Goal: Information Seeking & Learning: Learn about a topic

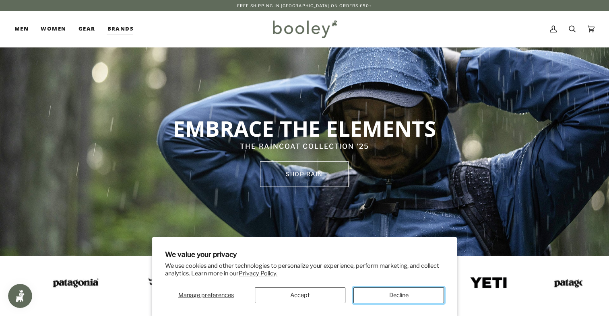
click at [389, 290] on button "Decline" at bounding box center [398, 296] width 90 height 16
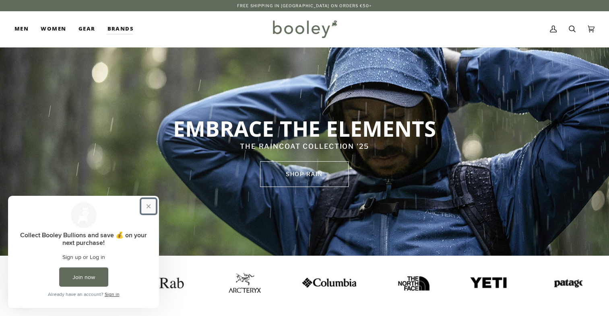
click at [150, 205] on button "Close prompt" at bounding box center [148, 206] width 14 height 14
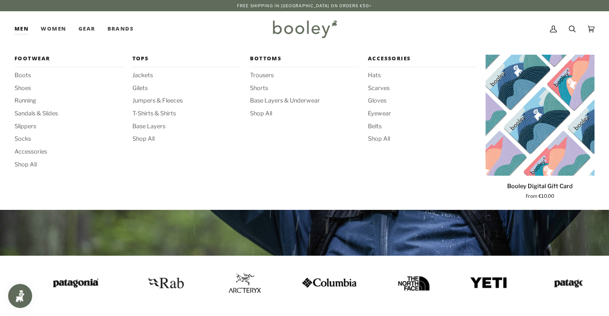
click at [18, 29] on link "Men" at bounding box center [24, 28] width 20 height 35
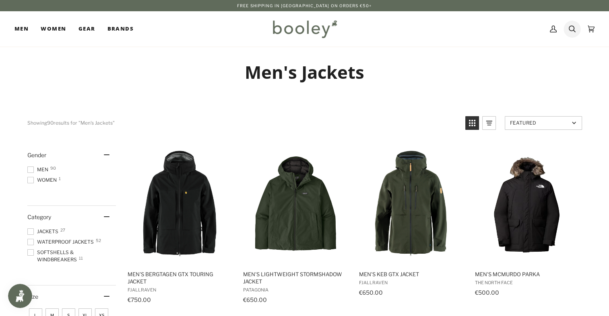
click at [571, 29] on icon at bounding box center [571, 29] width 7 height 12
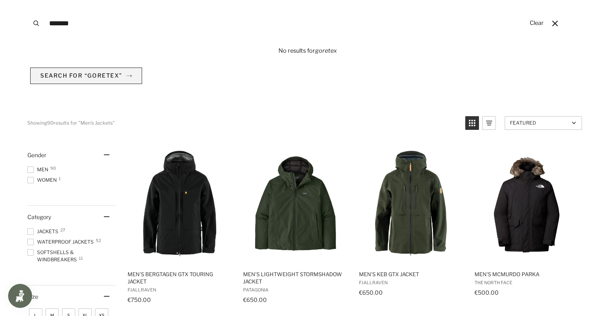
type input "*******"
click at [96, 75] on span "Search for “goretex”" at bounding box center [81, 75] width 82 height 7
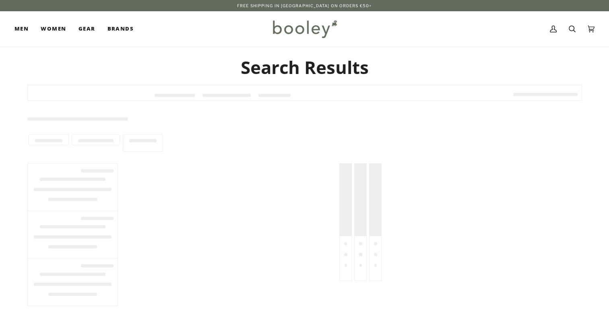
type input "*******"
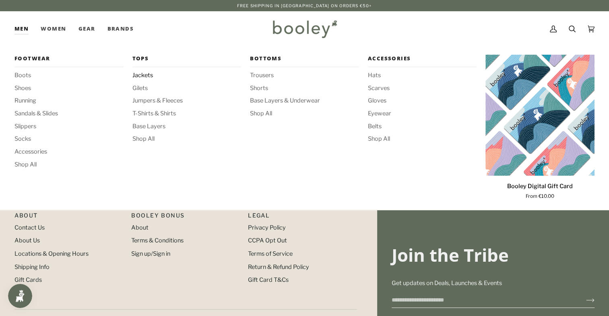
click at [144, 77] on span "Jackets" at bounding box center [186, 75] width 109 height 9
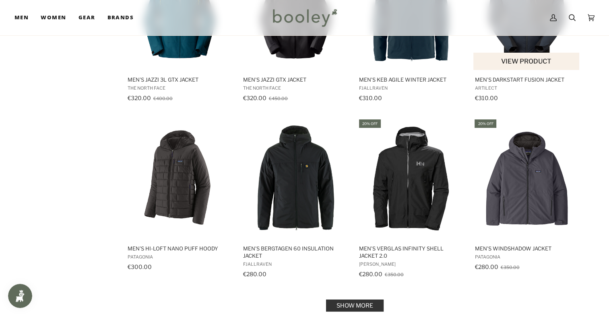
scroll to position [750, 0]
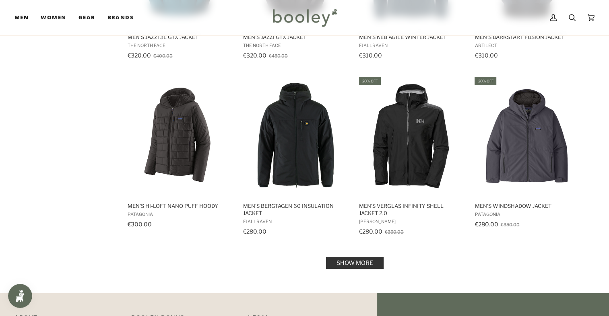
click at [347, 257] on link "Show more" at bounding box center [355, 263] width 58 height 12
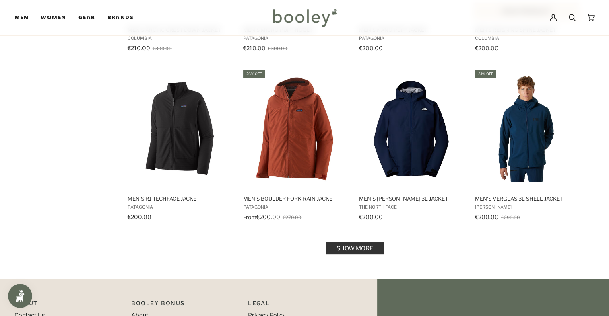
scroll to position [1716, 0]
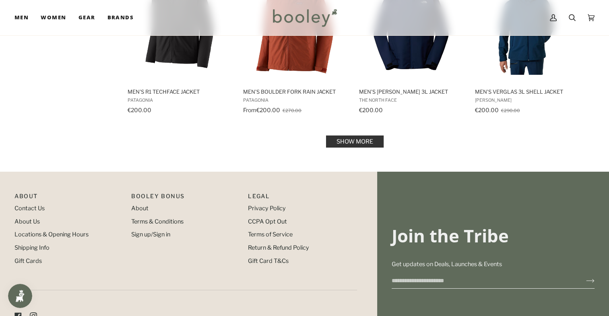
click at [359, 138] on link "Show more" at bounding box center [355, 142] width 58 height 12
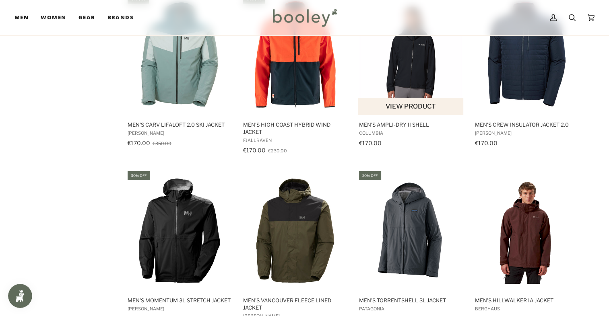
scroll to position [2252, 0]
